Goal: Information Seeking & Learning: Learn about a topic

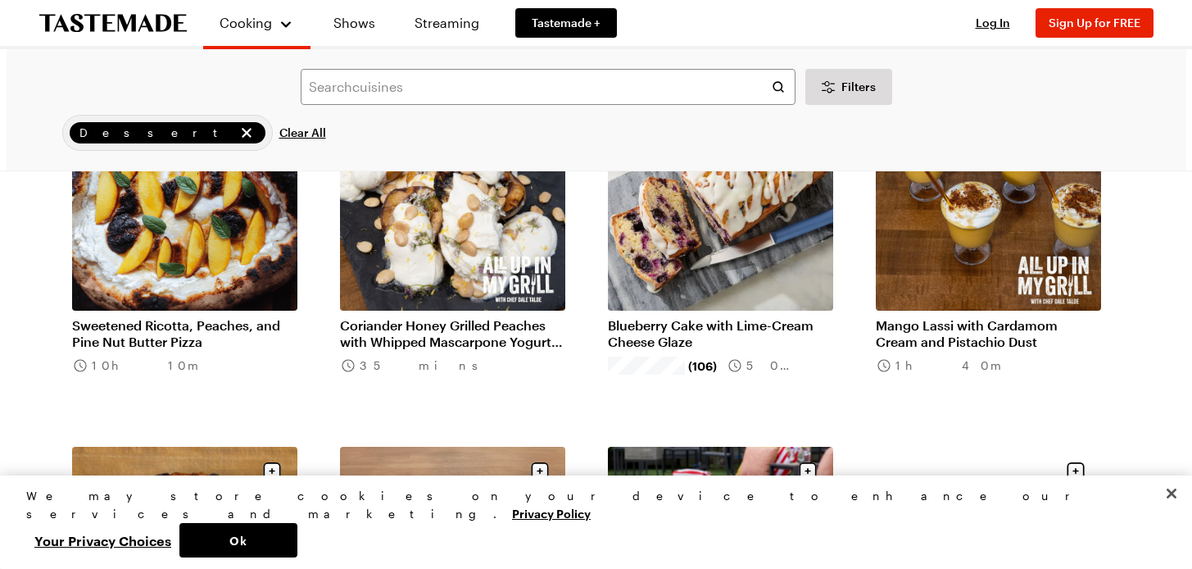
scroll to position [903, 0]
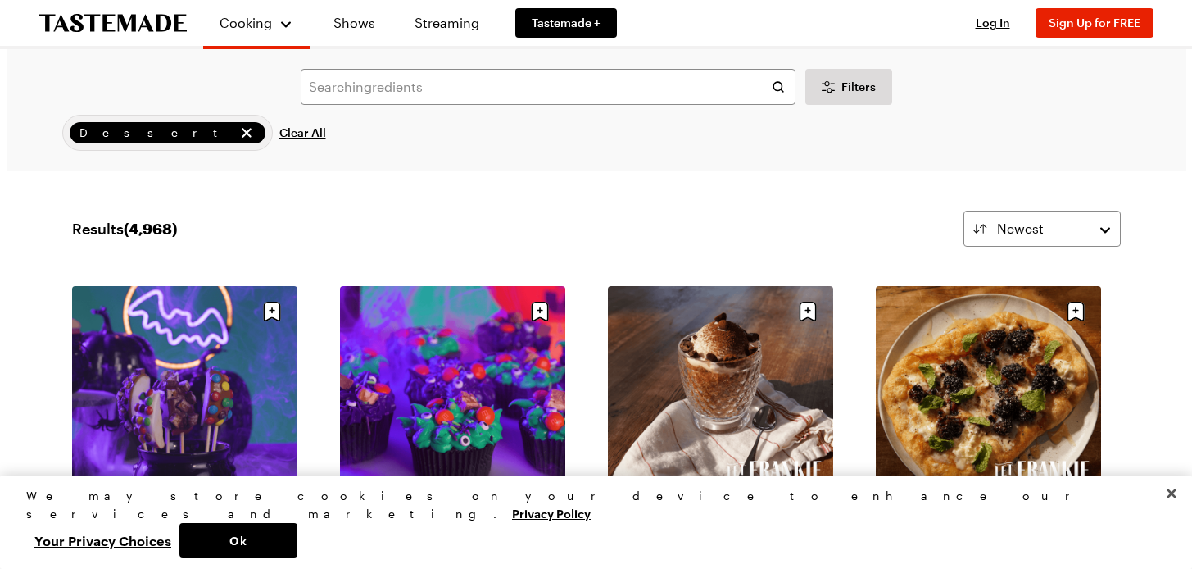
scroll to position [151, 0]
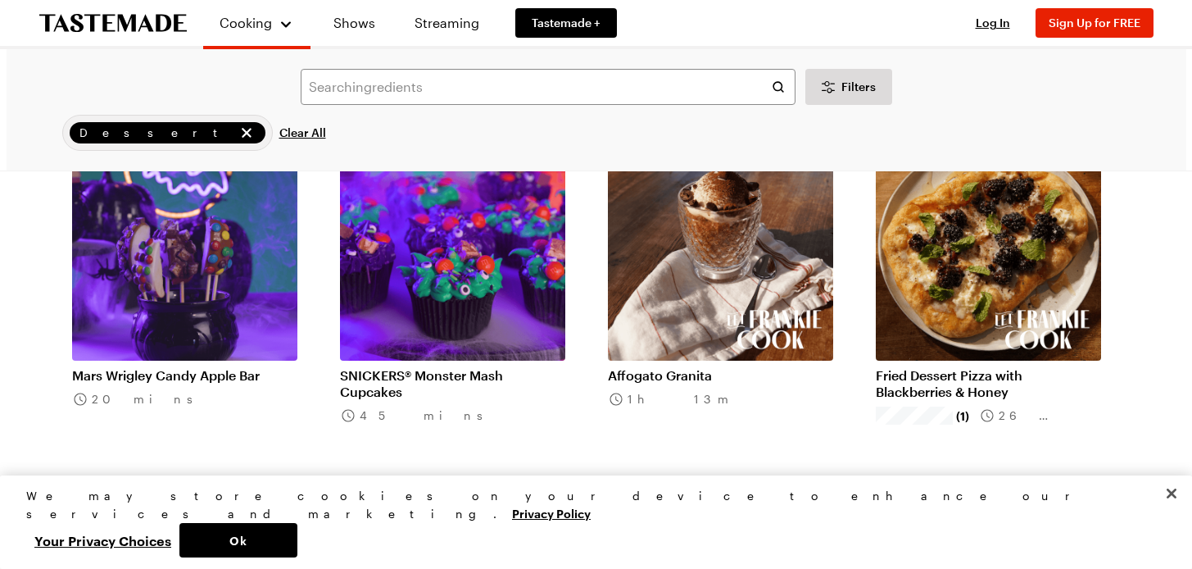
click at [638, 375] on link "Affogato Granita" at bounding box center [720, 375] width 225 height 16
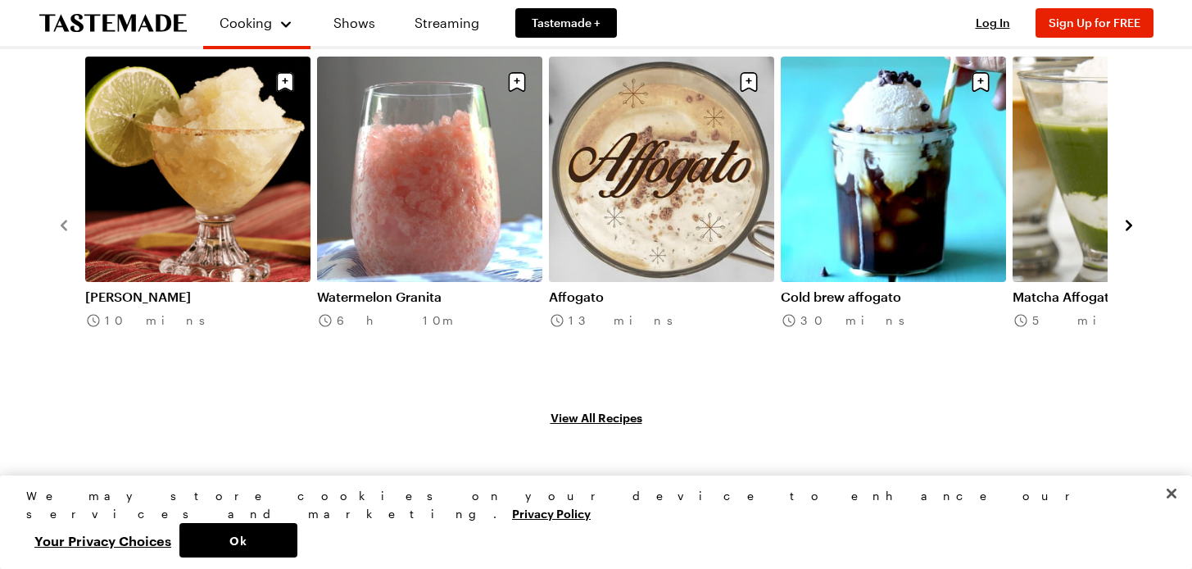
scroll to position [1584, 0]
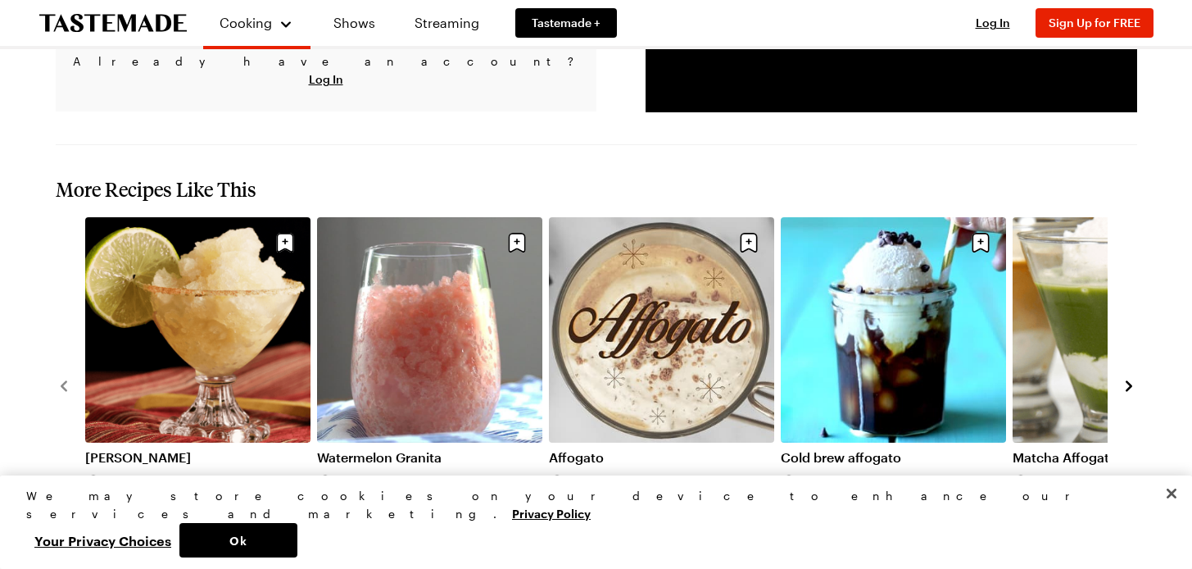
click at [852, 449] on link "Cold brew affogato" at bounding box center [893, 457] width 225 height 16
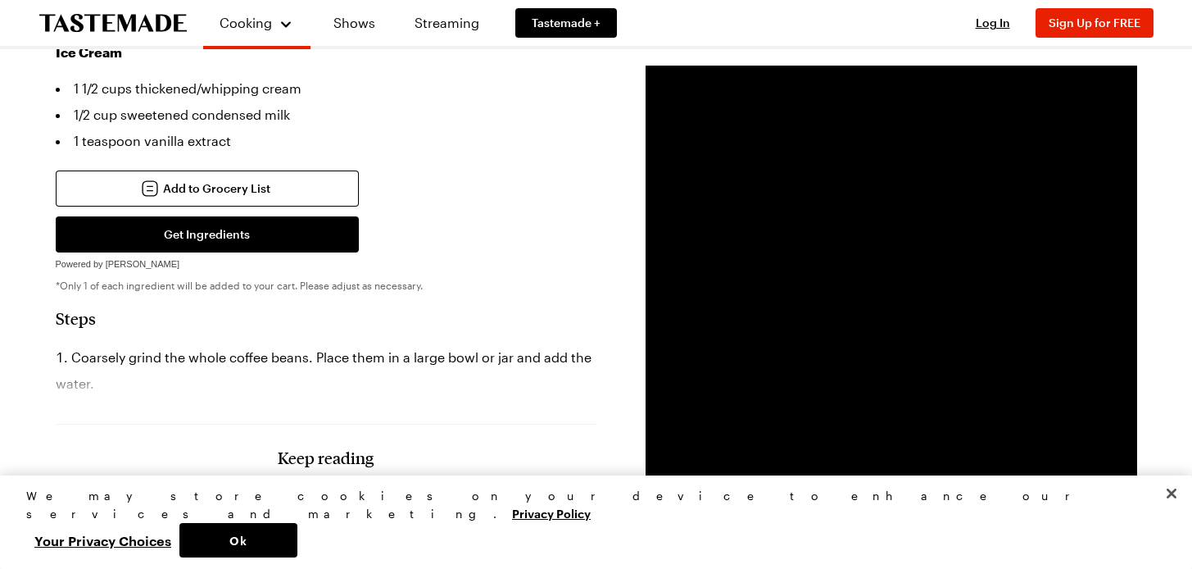
scroll to position [608, 0]
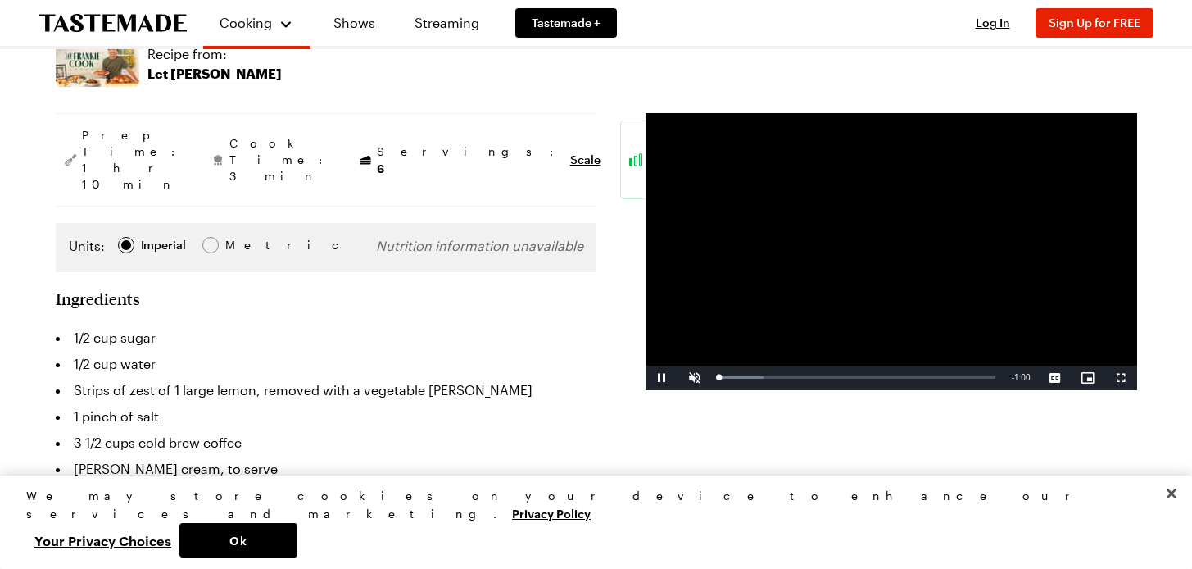
scroll to position [116, 0]
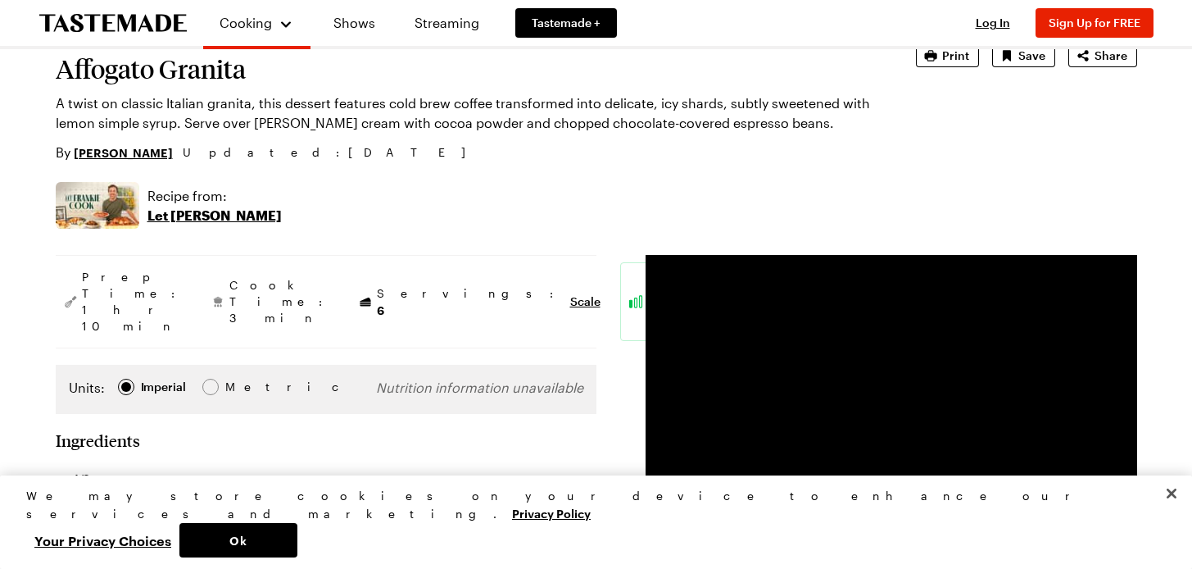
drag, startPoint x: 211, startPoint y: 213, endPoint x: 217, endPoint y: 224, distance: 12.1
click at [211, 214] on p "Let [PERSON_NAME]" at bounding box center [215, 216] width 134 height 20
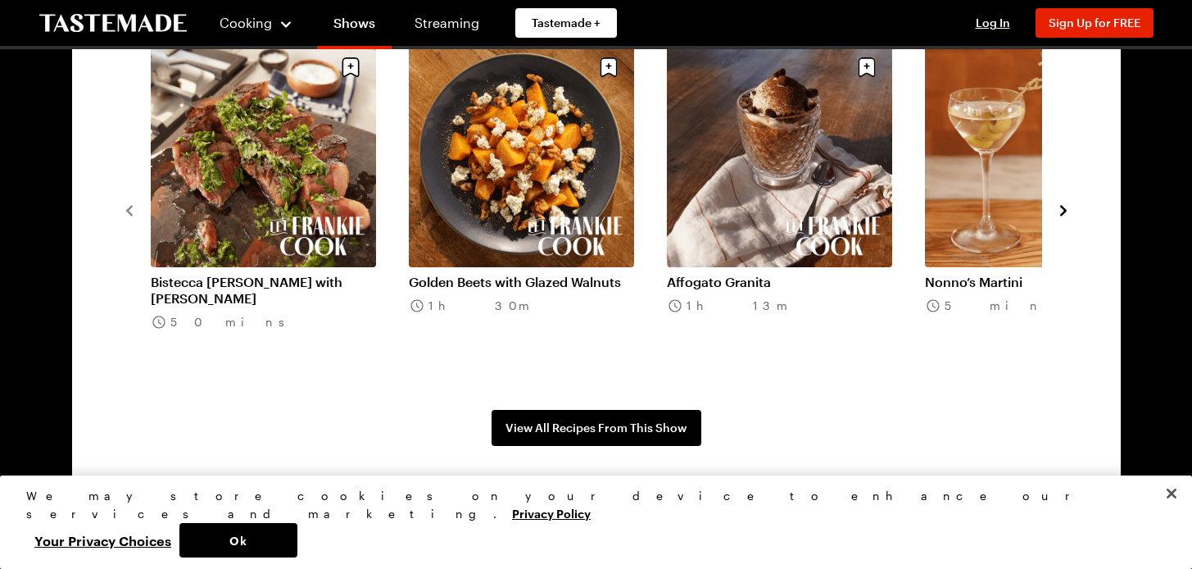
scroll to position [1204, 0]
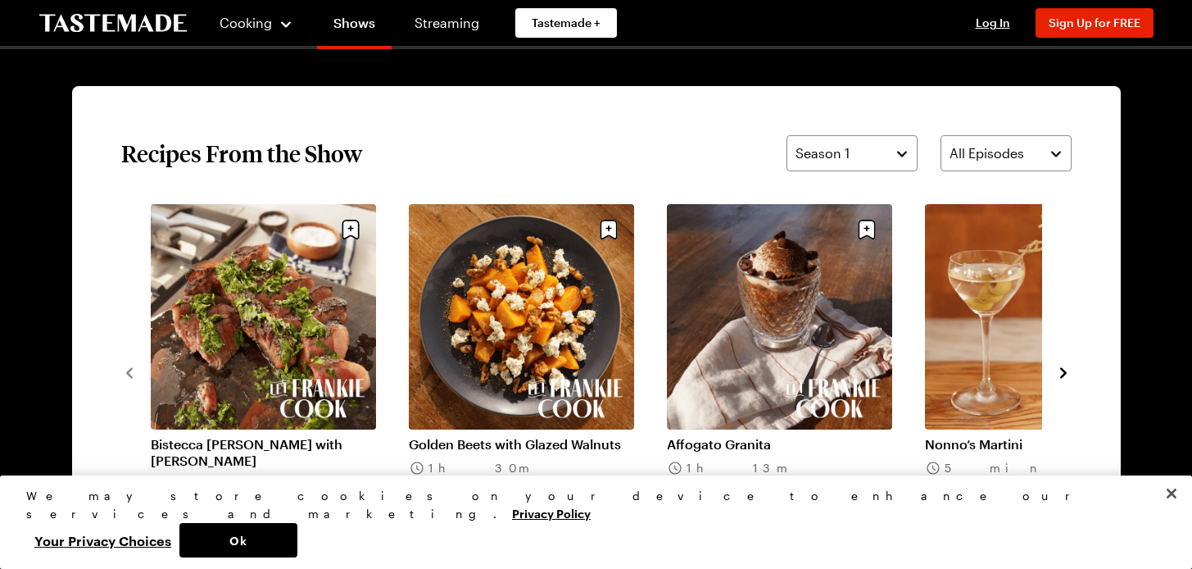
click at [1066, 374] on icon "navigate to next item" at bounding box center [1064, 373] width 16 height 16
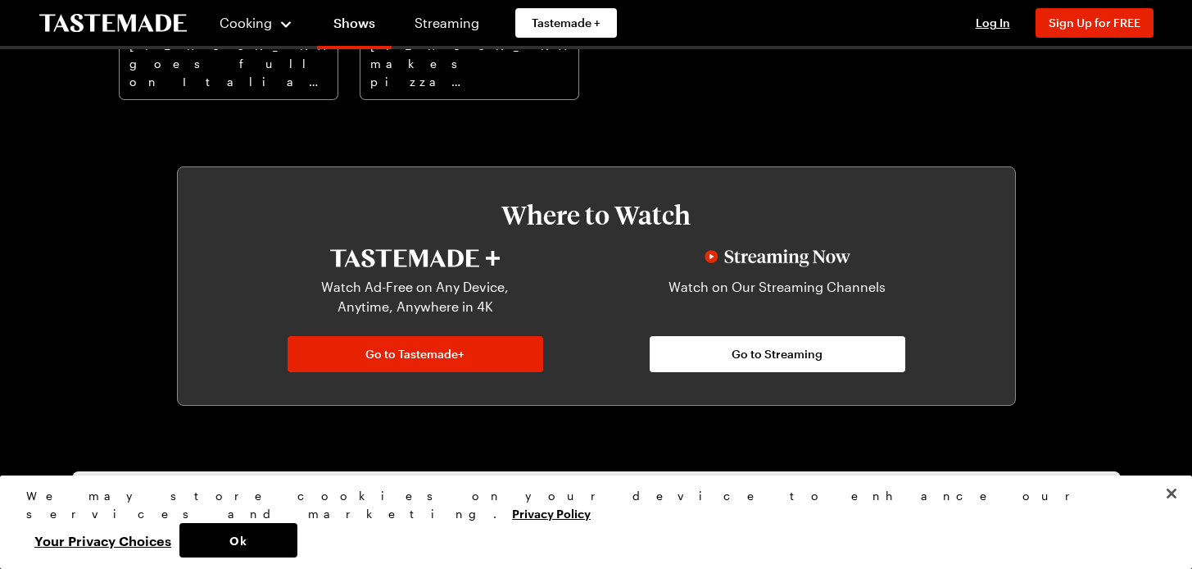
scroll to position [0, 0]
